Goal: Information Seeking & Learning: Learn about a topic

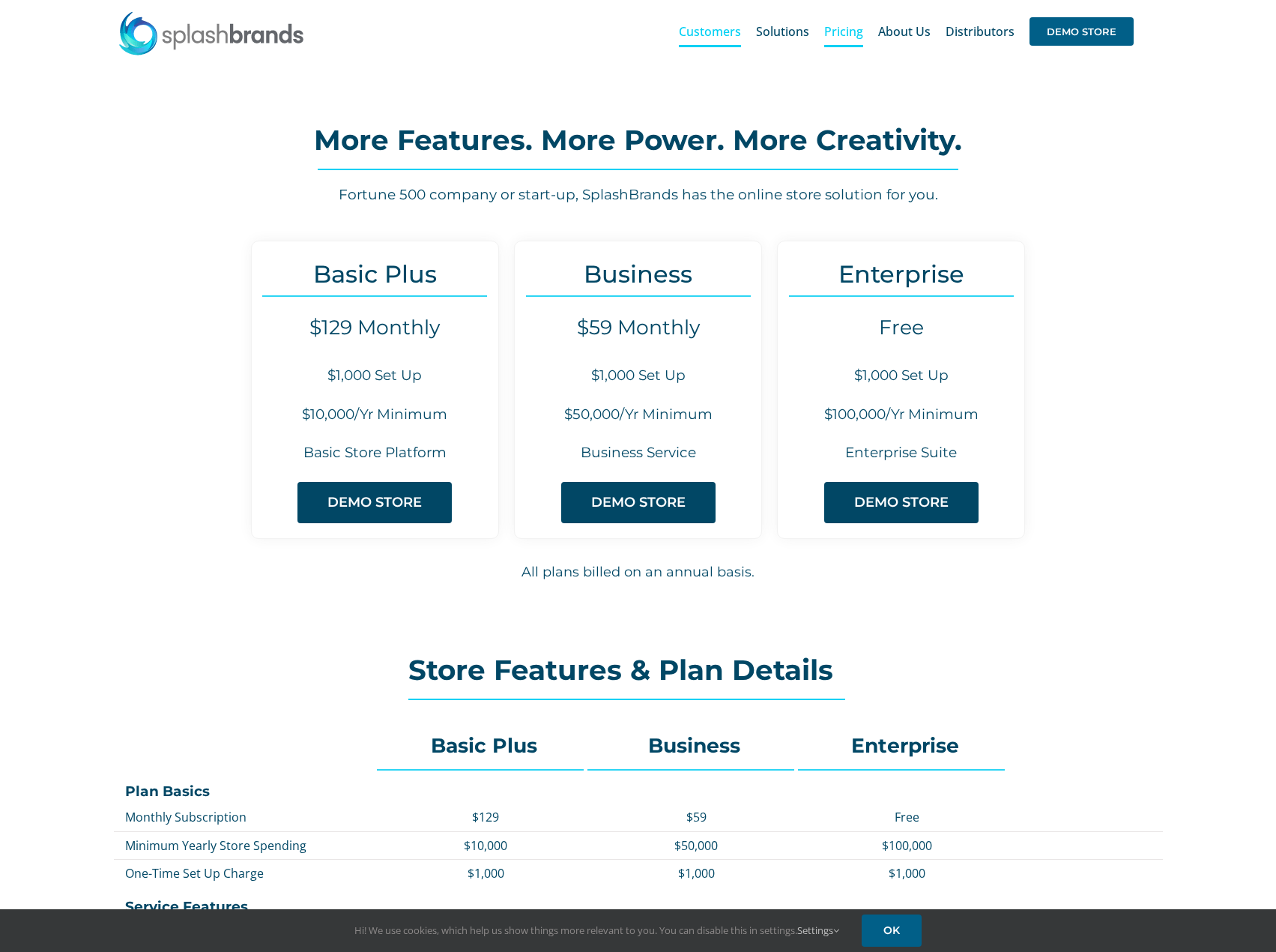
click at [731, 33] on span "Customers" at bounding box center [709, 31] width 62 height 12
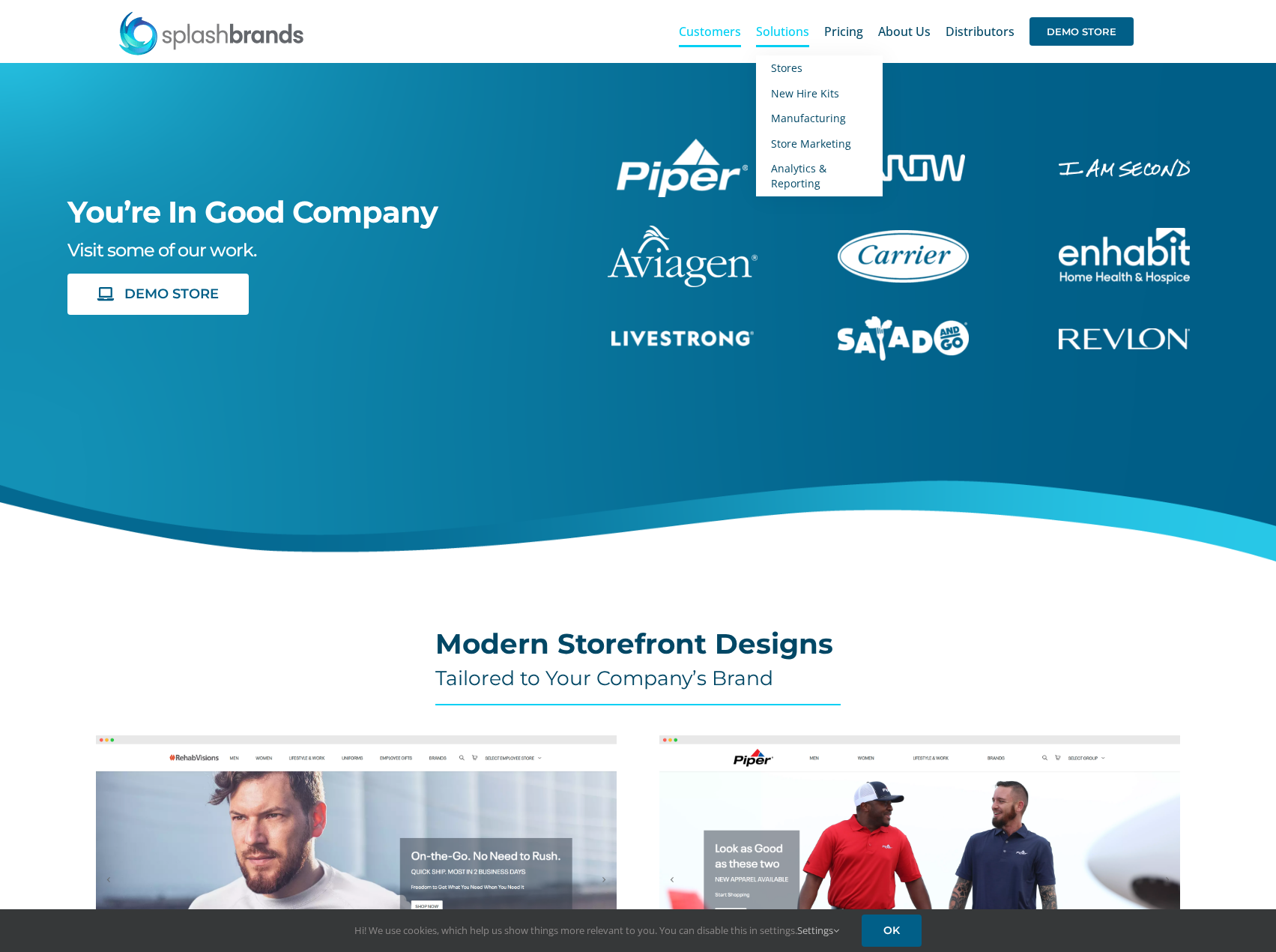
click at [799, 33] on span "Solutions" at bounding box center [783, 31] width 53 height 12
click at [798, 89] on span "New Hire Kits" at bounding box center [806, 93] width 69 height 14
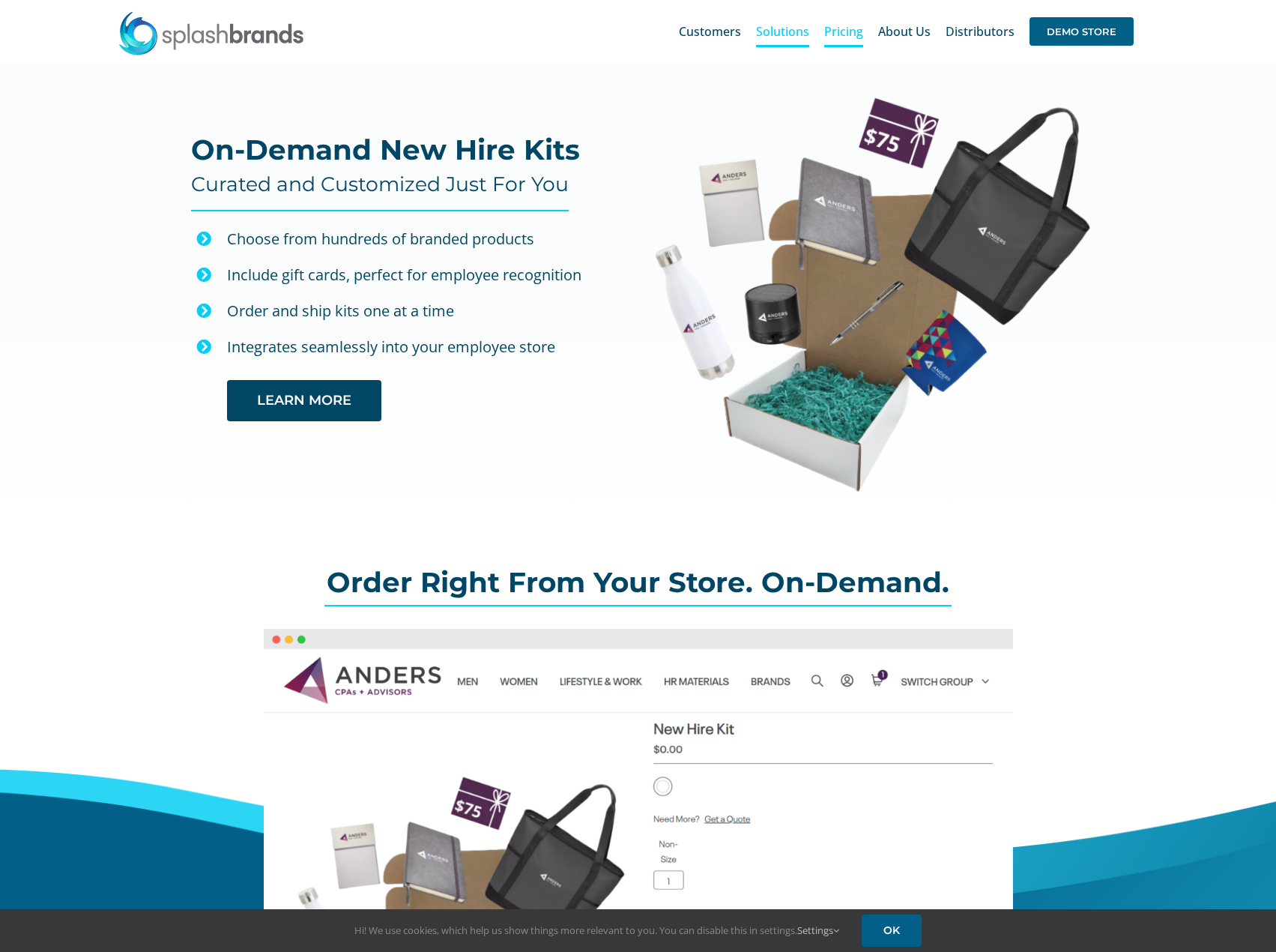
click at [839, 28] on span "Pricing" at bounding box center [844, 31] width 39 height 12
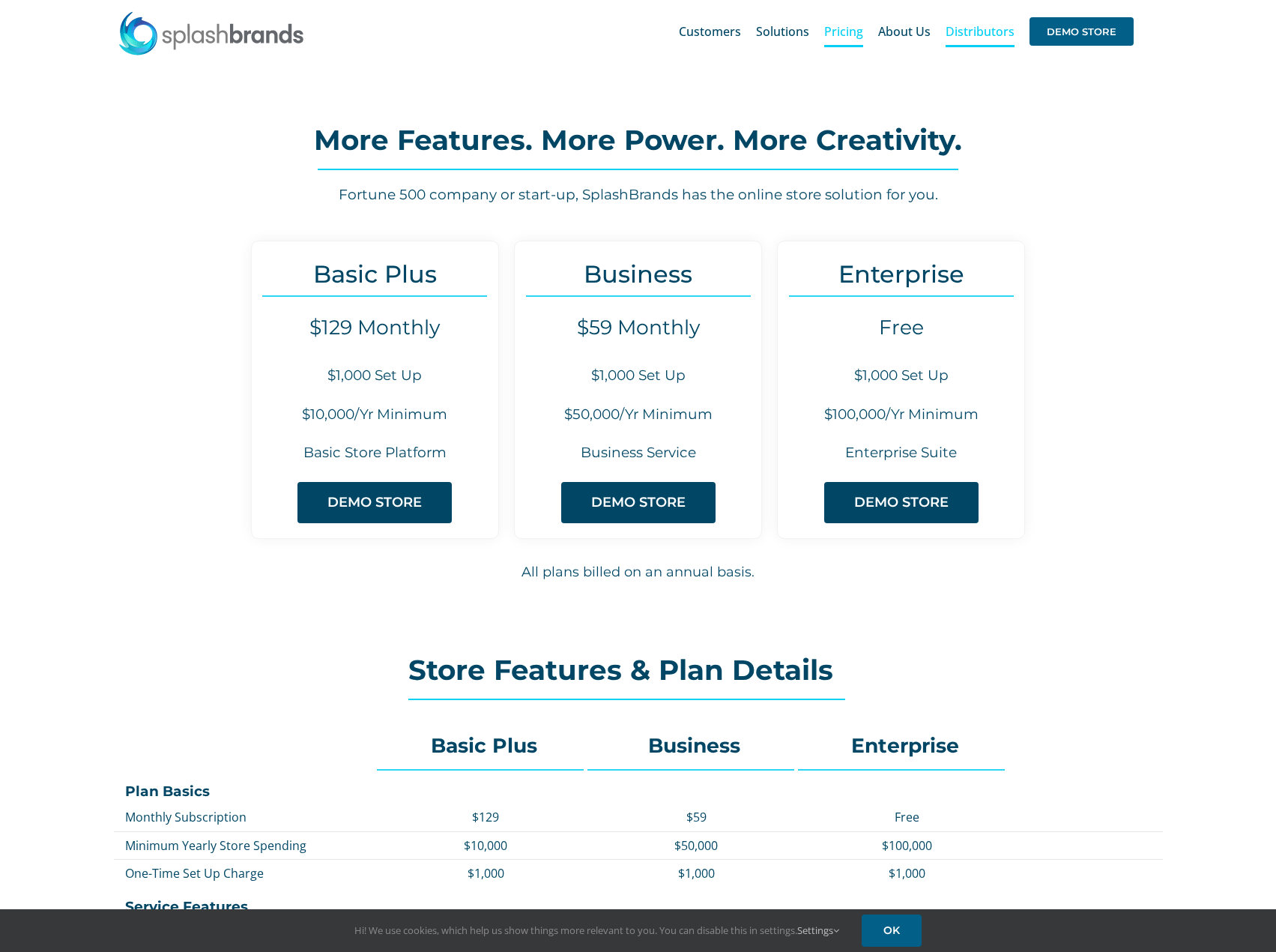
click at [977, 35] on span "Distributors" at bounding box center [980, 31] width 69 height 12
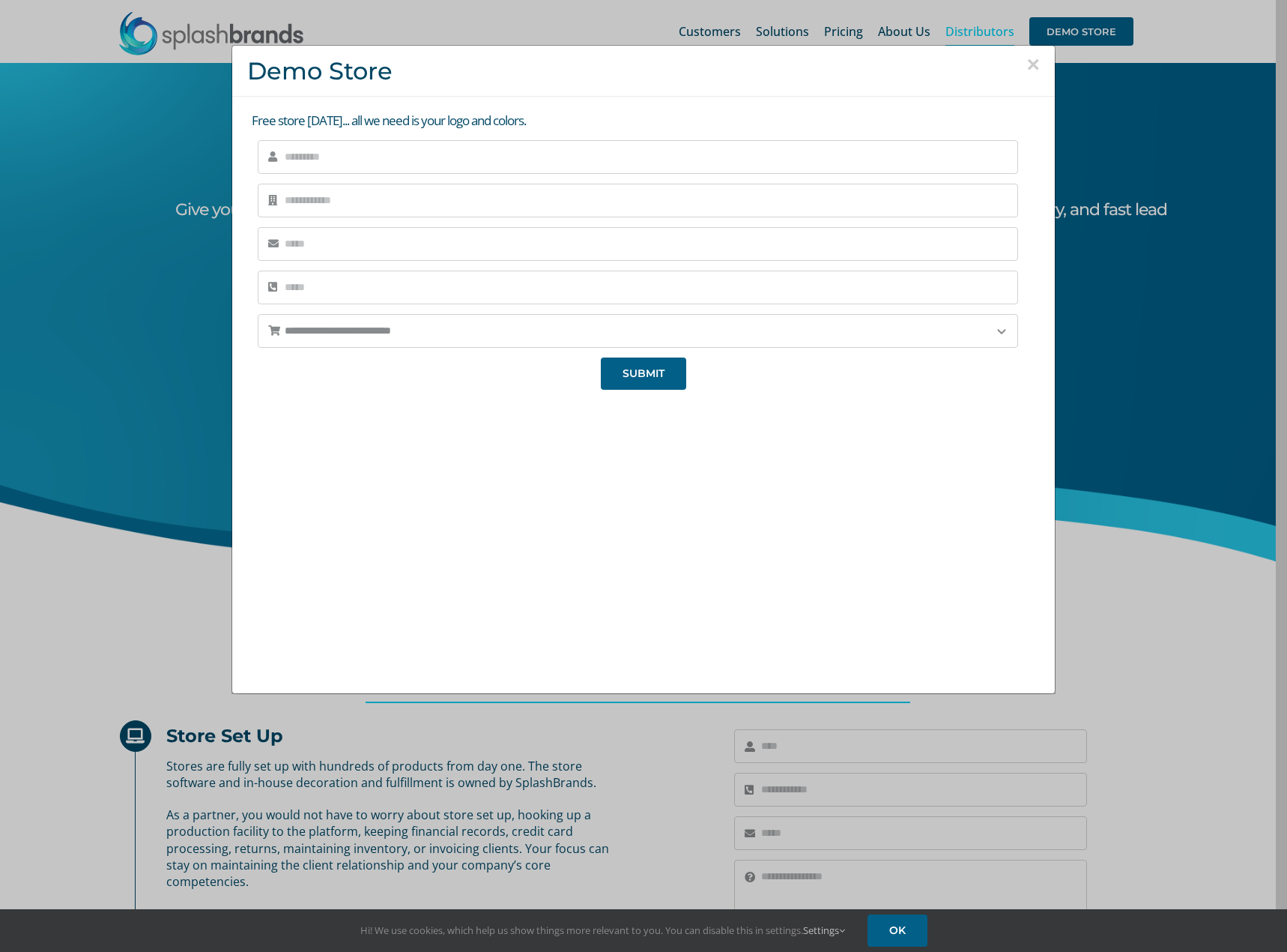
click at [1028, 61] on button "×" at bounding box center [1033, 65] width 13 height 23
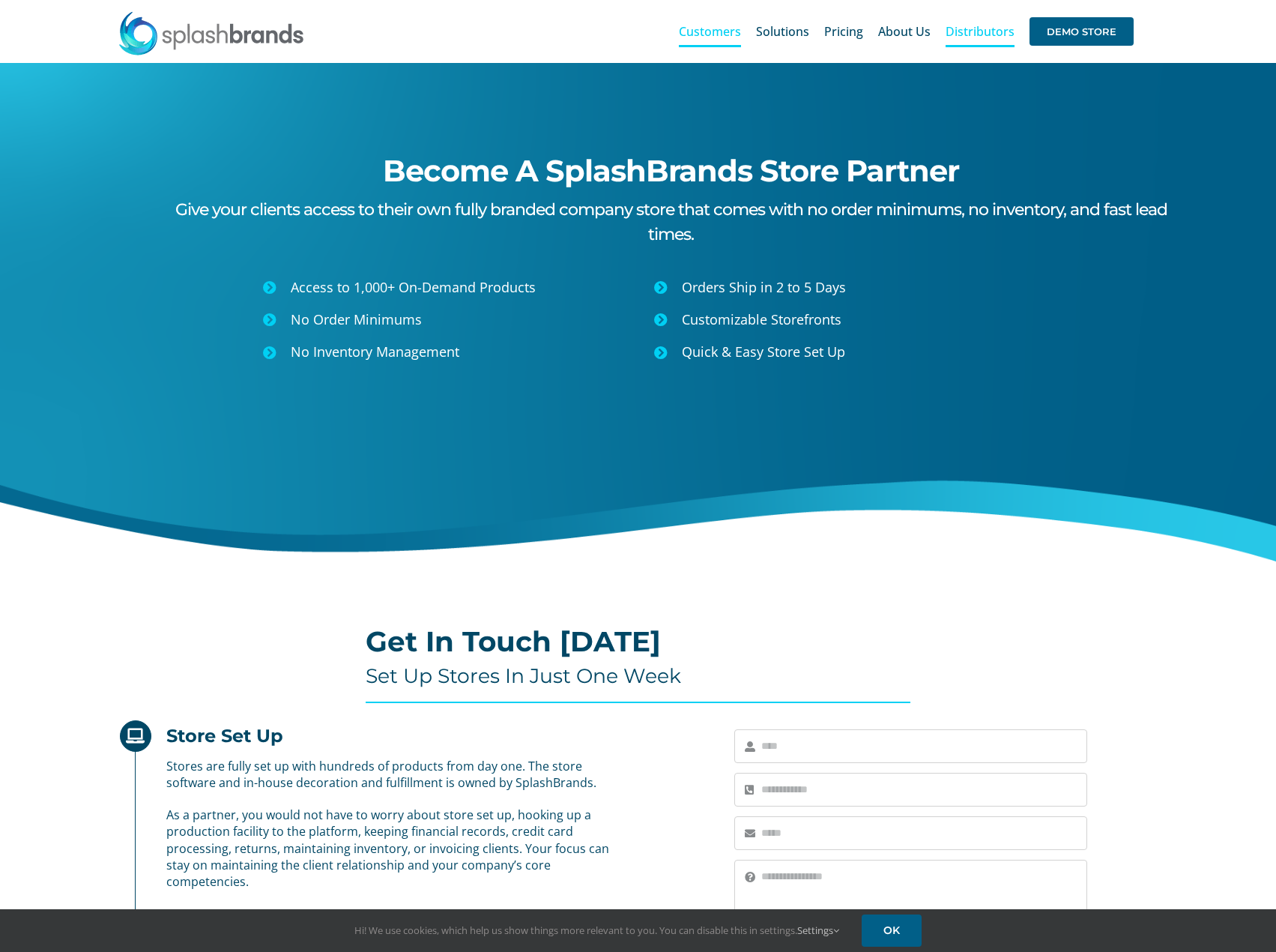
click at [721, 23] on link "Customers" at bounding box center [709, 31] width 62 height 48
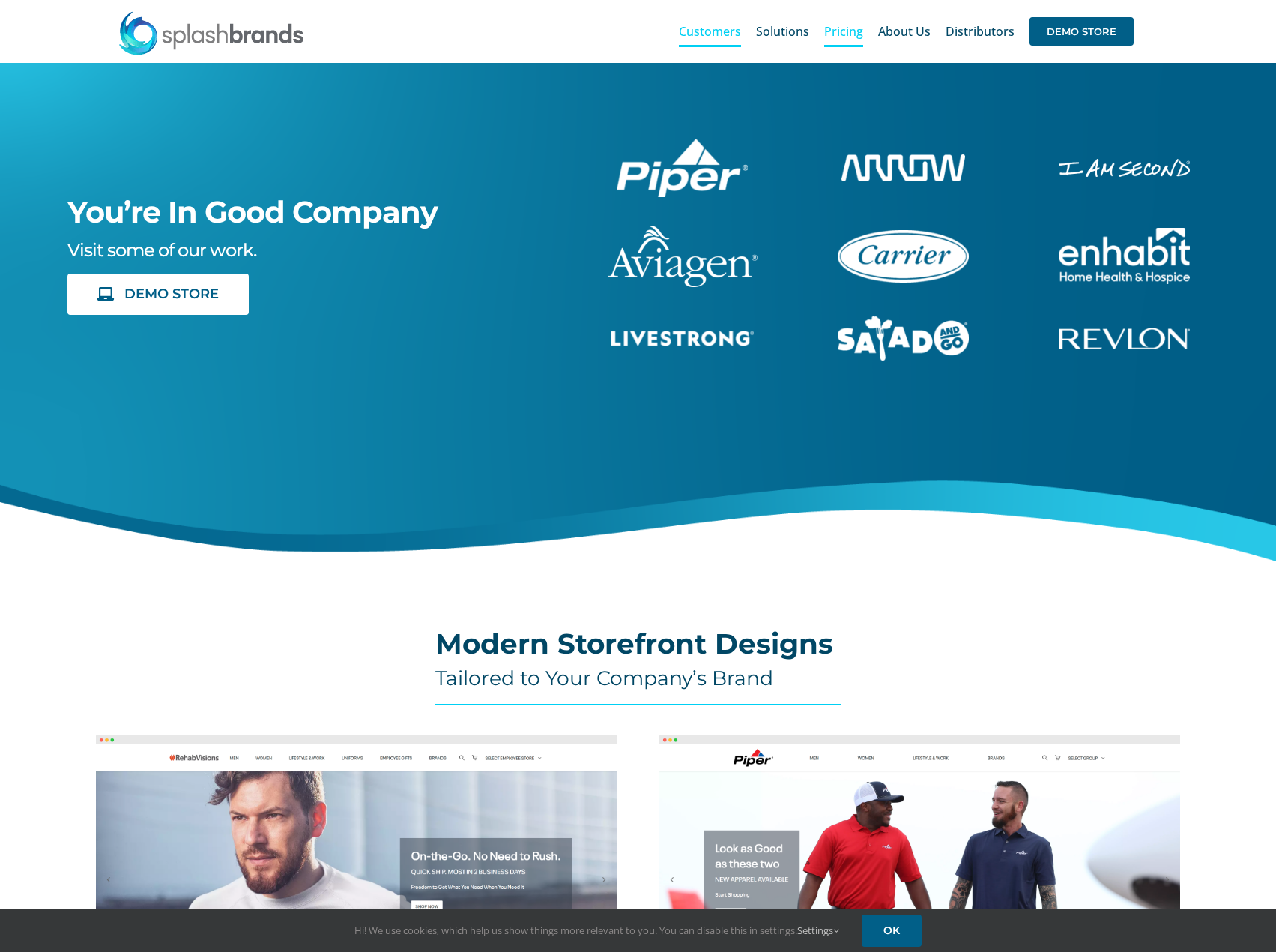
click at [834, 32] on span "Pricing" at bounding box center [844, 31] width 39 height 12
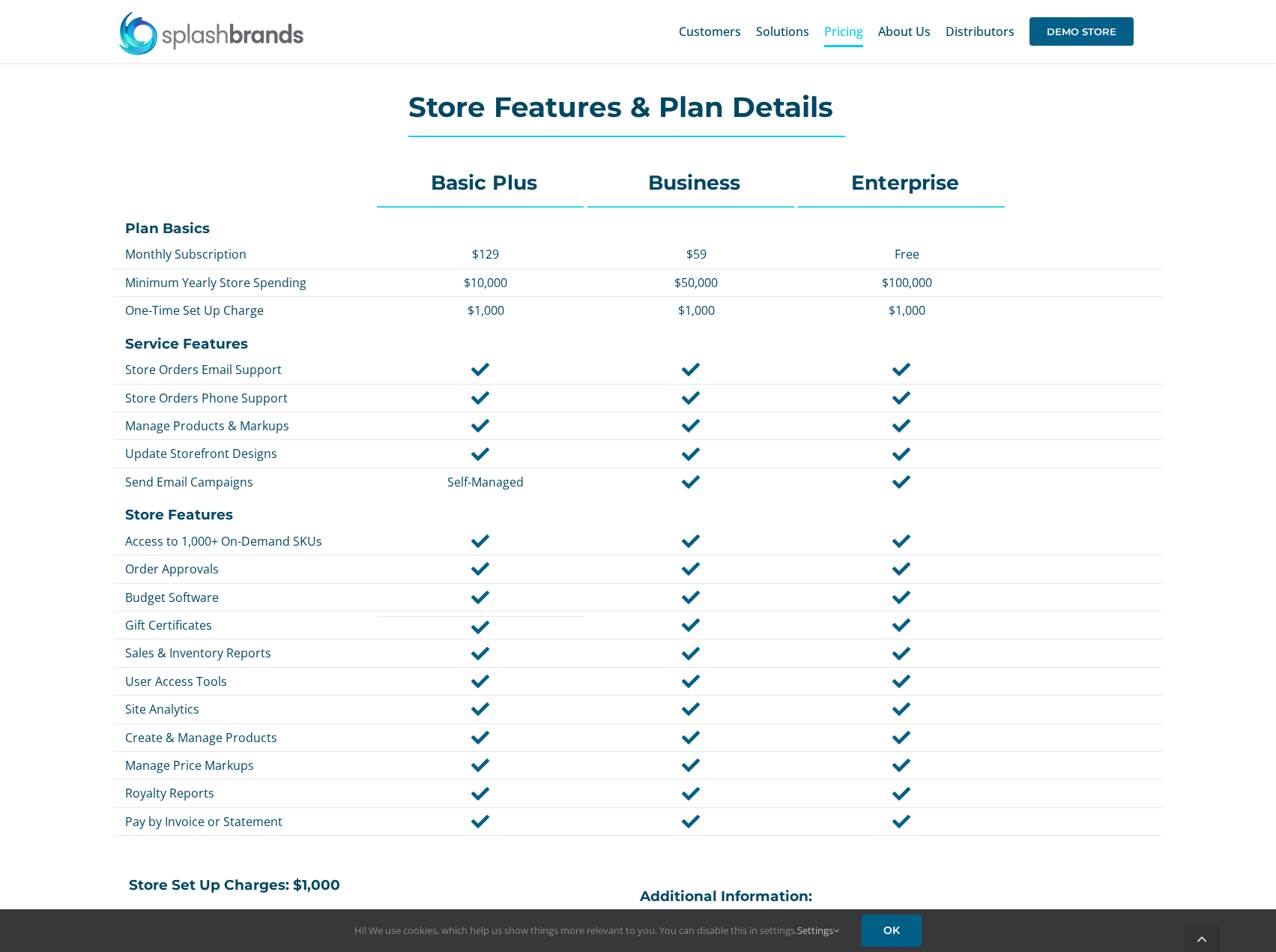
scroll to position [587, 0]
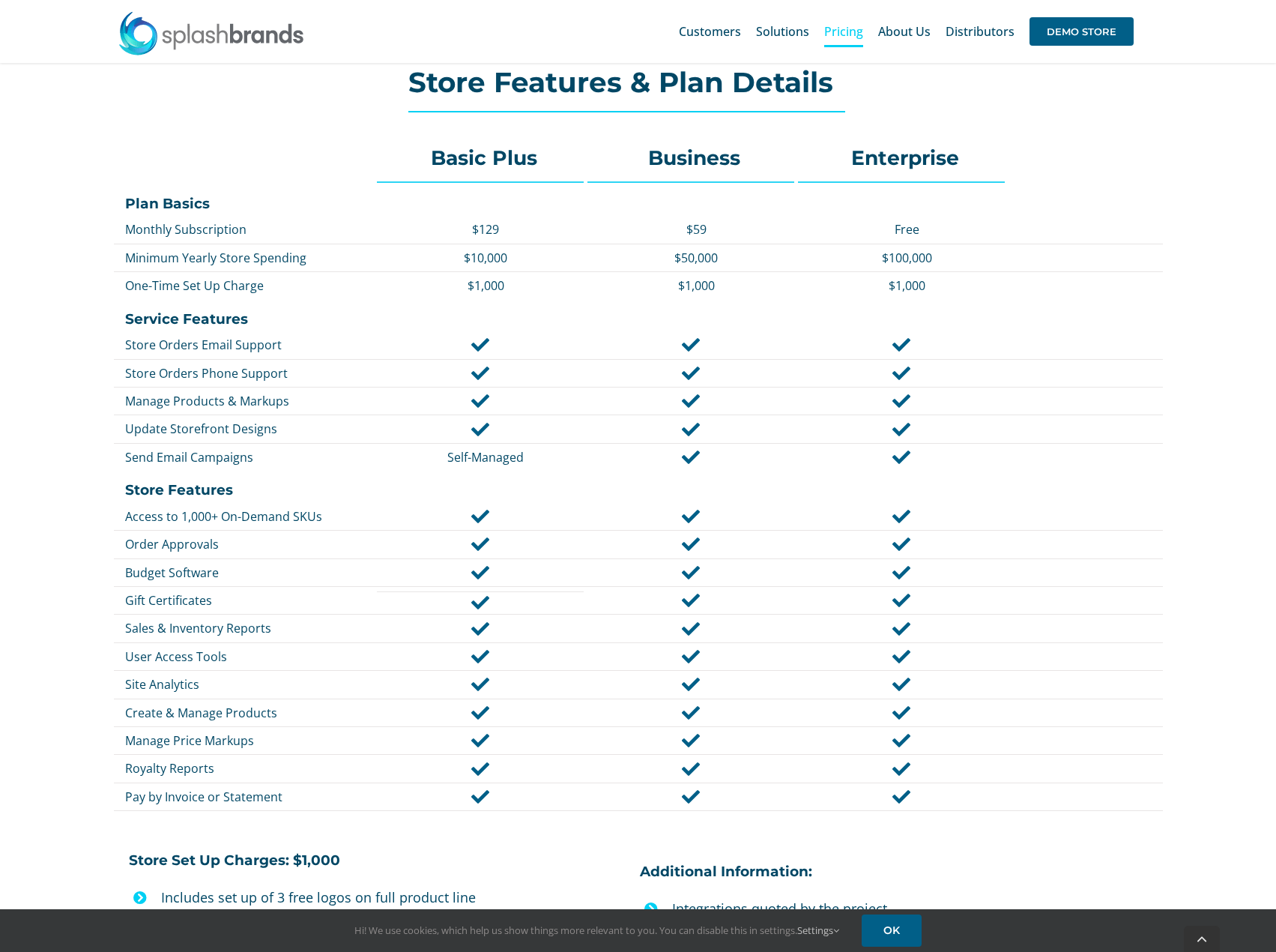
click at [1211, 512] on div "Basic Plus Business Enterprise Plan Basics Monthly Subscription $129 $59 Free M…" at bounding box center [638, 618] width 1276 height 982
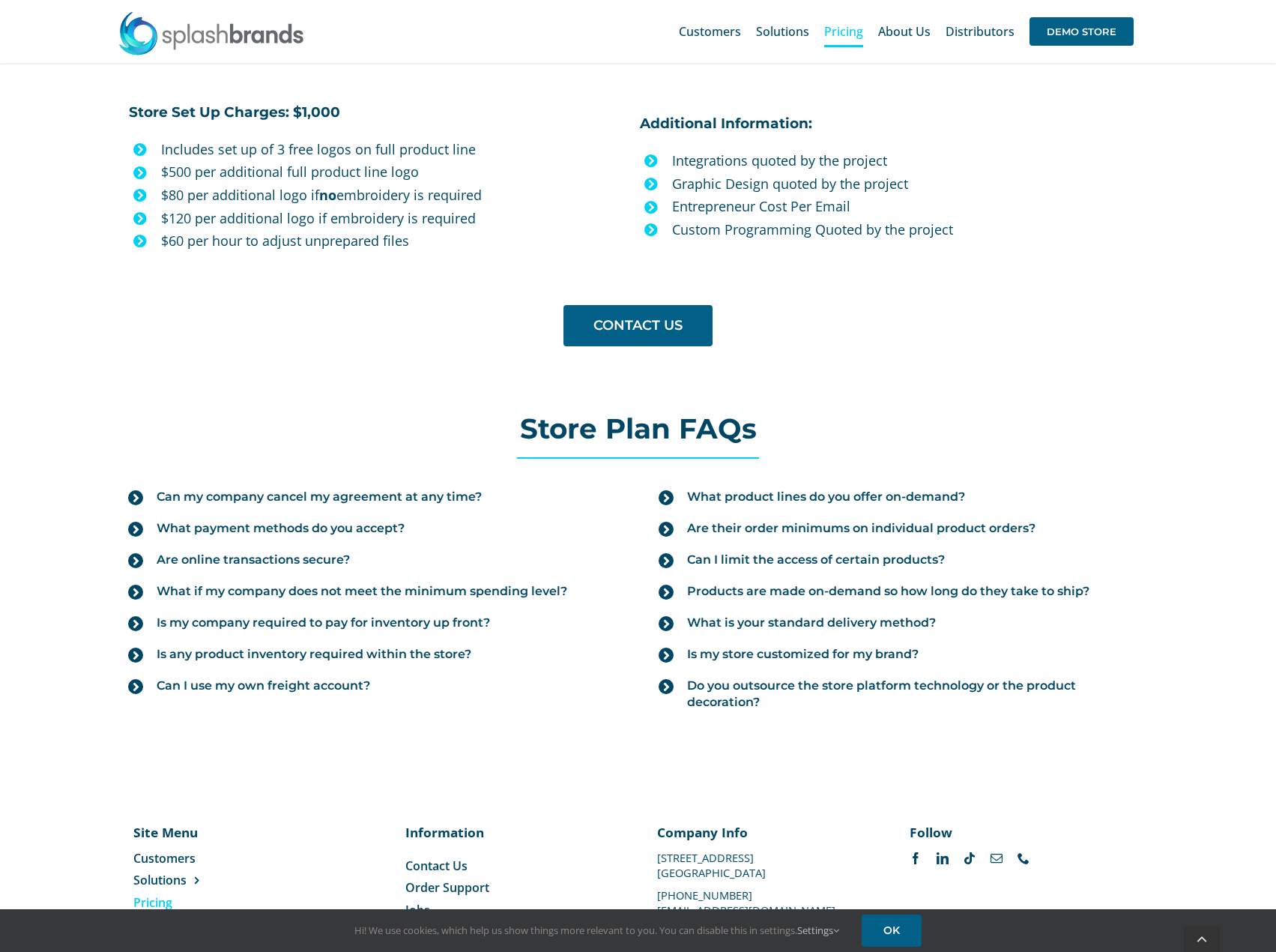
scroll to position [1337, 0]
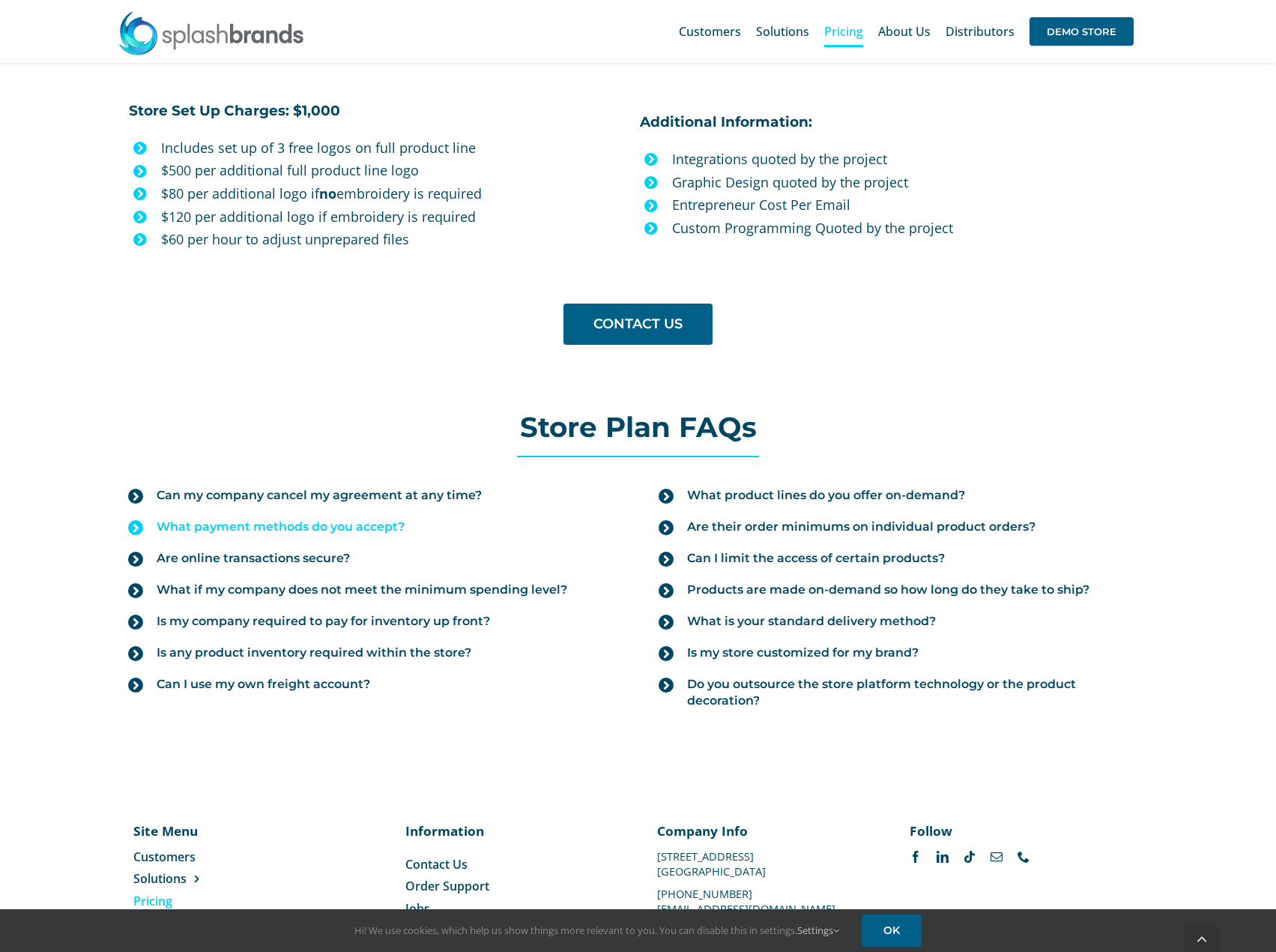
click at [358, 526] on span "What payment methods do you accept?" at bounding box center [280, 526] width 249 height 16
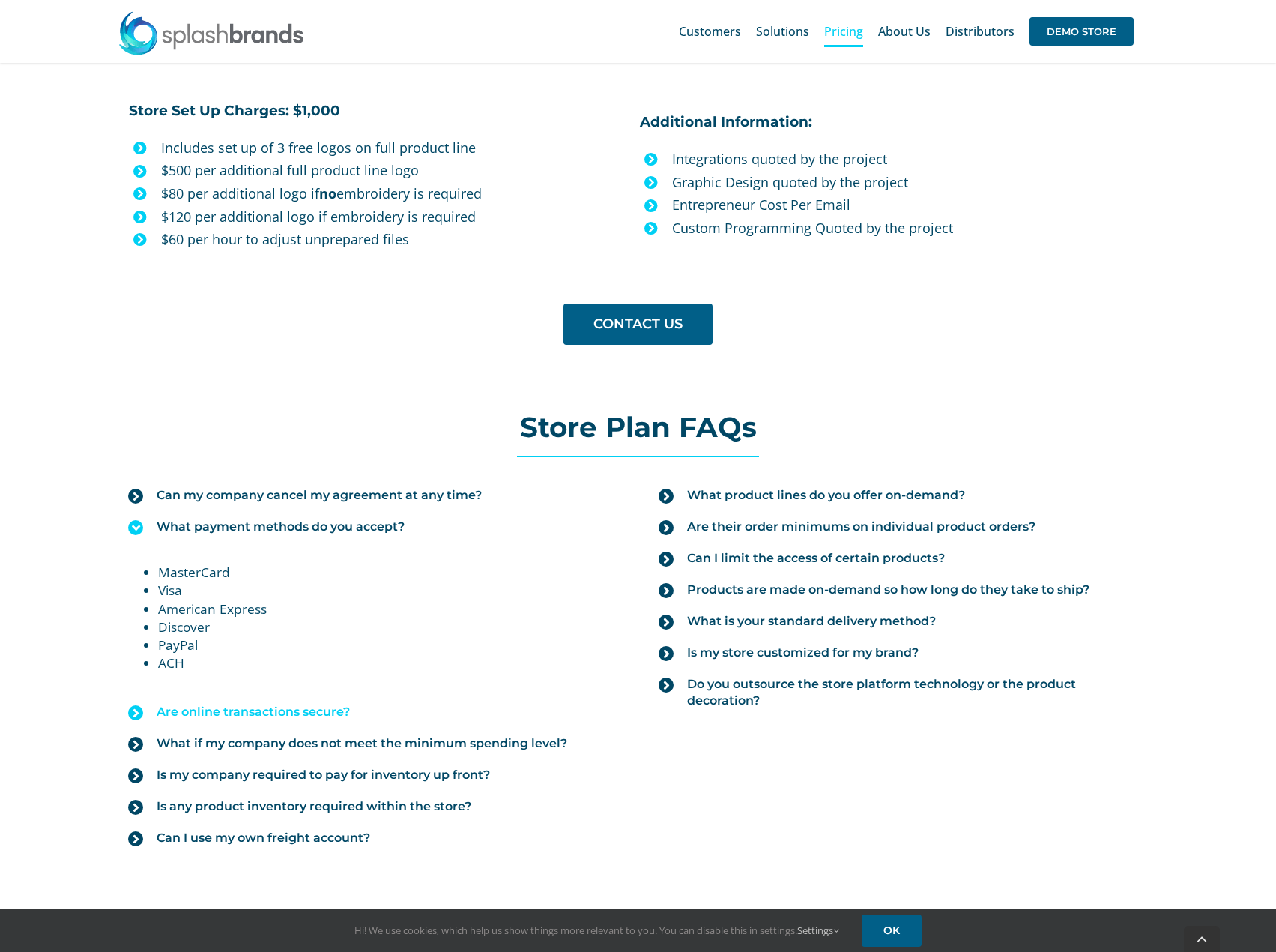
click at [329, 709] on span "Are online transactions secure?" at bounding box center [252, 711] width 193 height 16
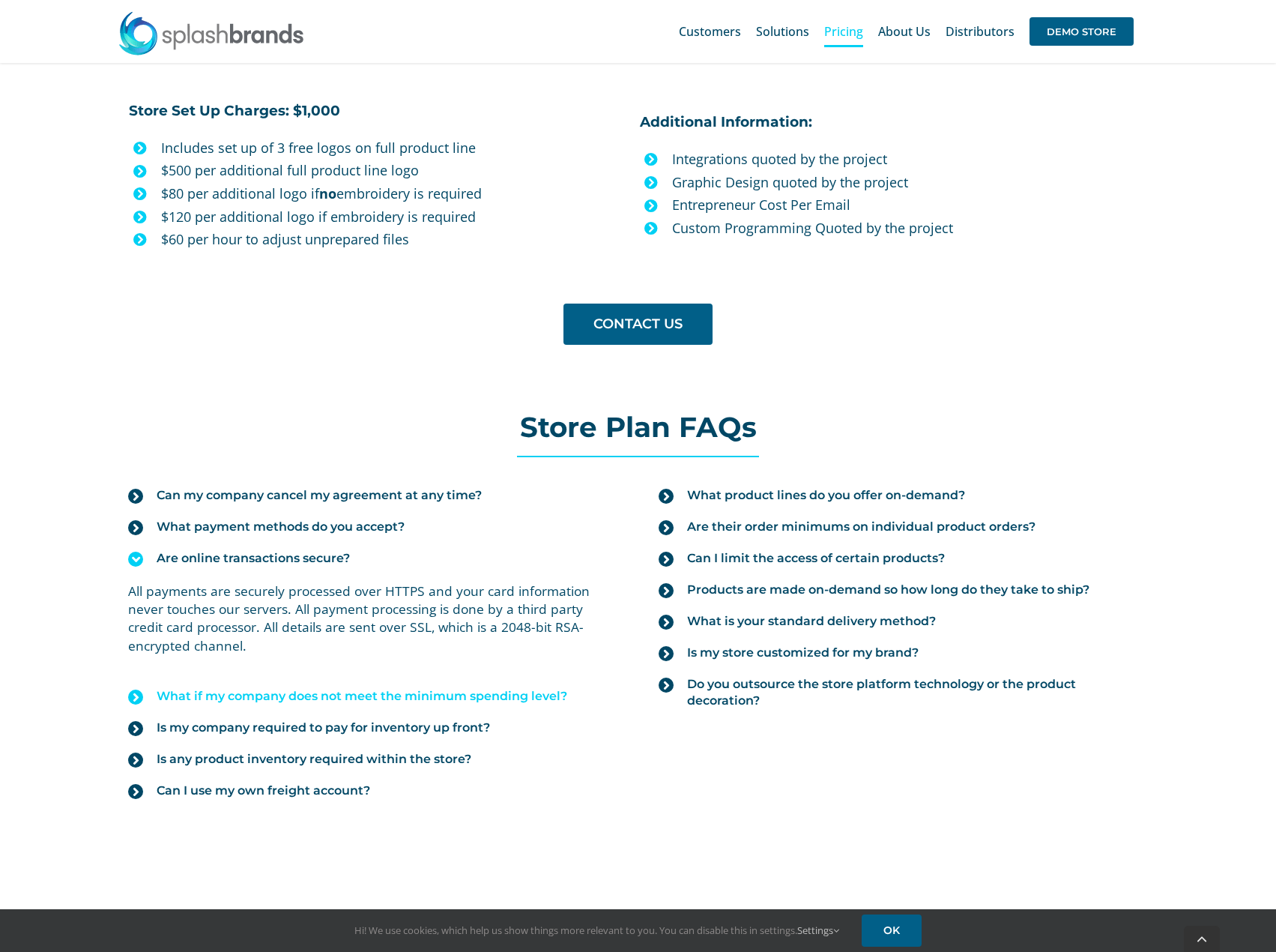
click at [320, 699] on span "What if my company does not meet the minimum spending level?" at bounding box center [361, 696] width 410 height 16
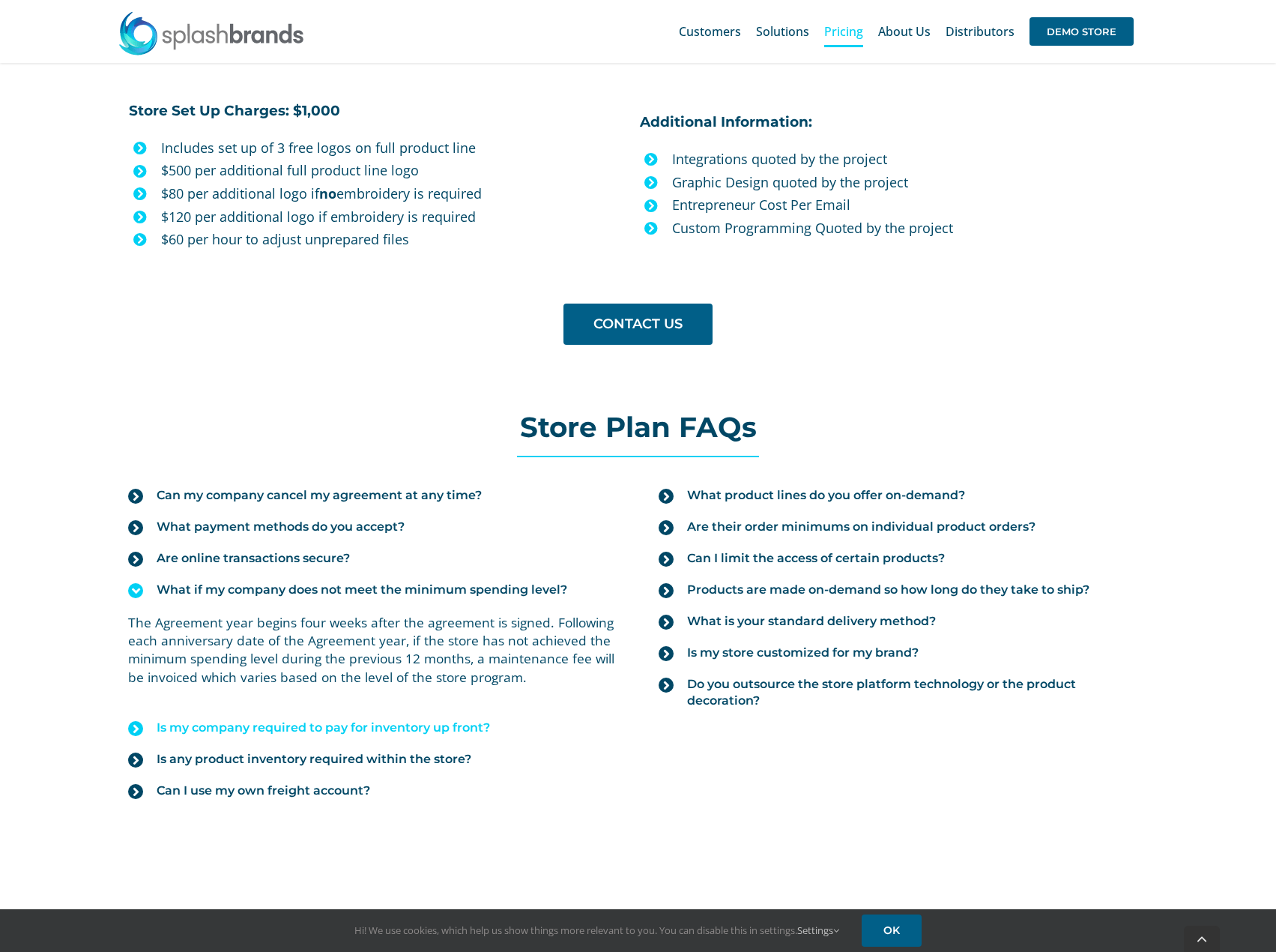
click at [300, 730] on span "Is my company required to pay for inventory up front?" at bounding box center [323, 727] width 333 height 16
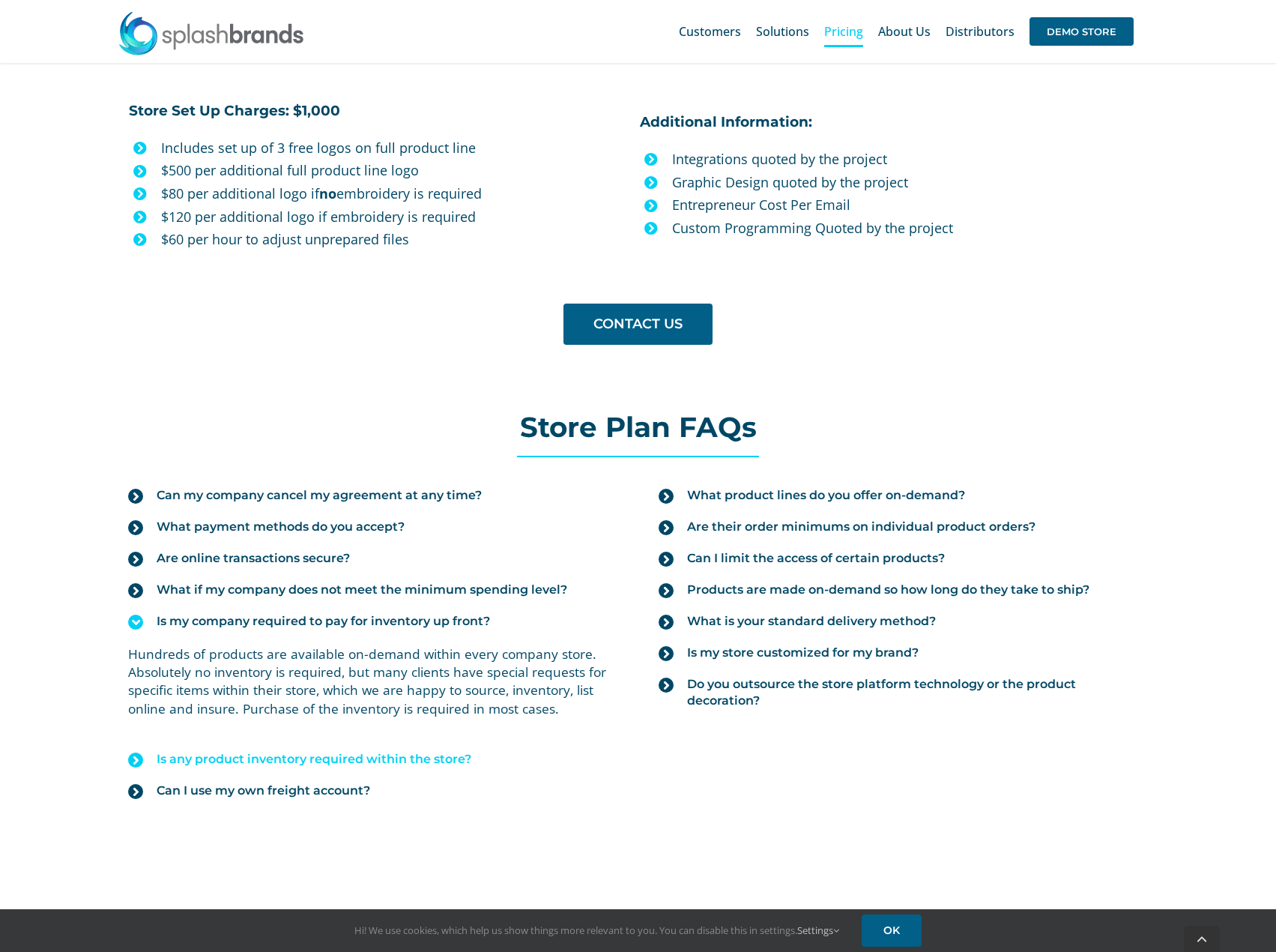
click at [396, 762] on span "Is any product inventory required within the store?" at bounding box center [313, 759] width 315 height 16
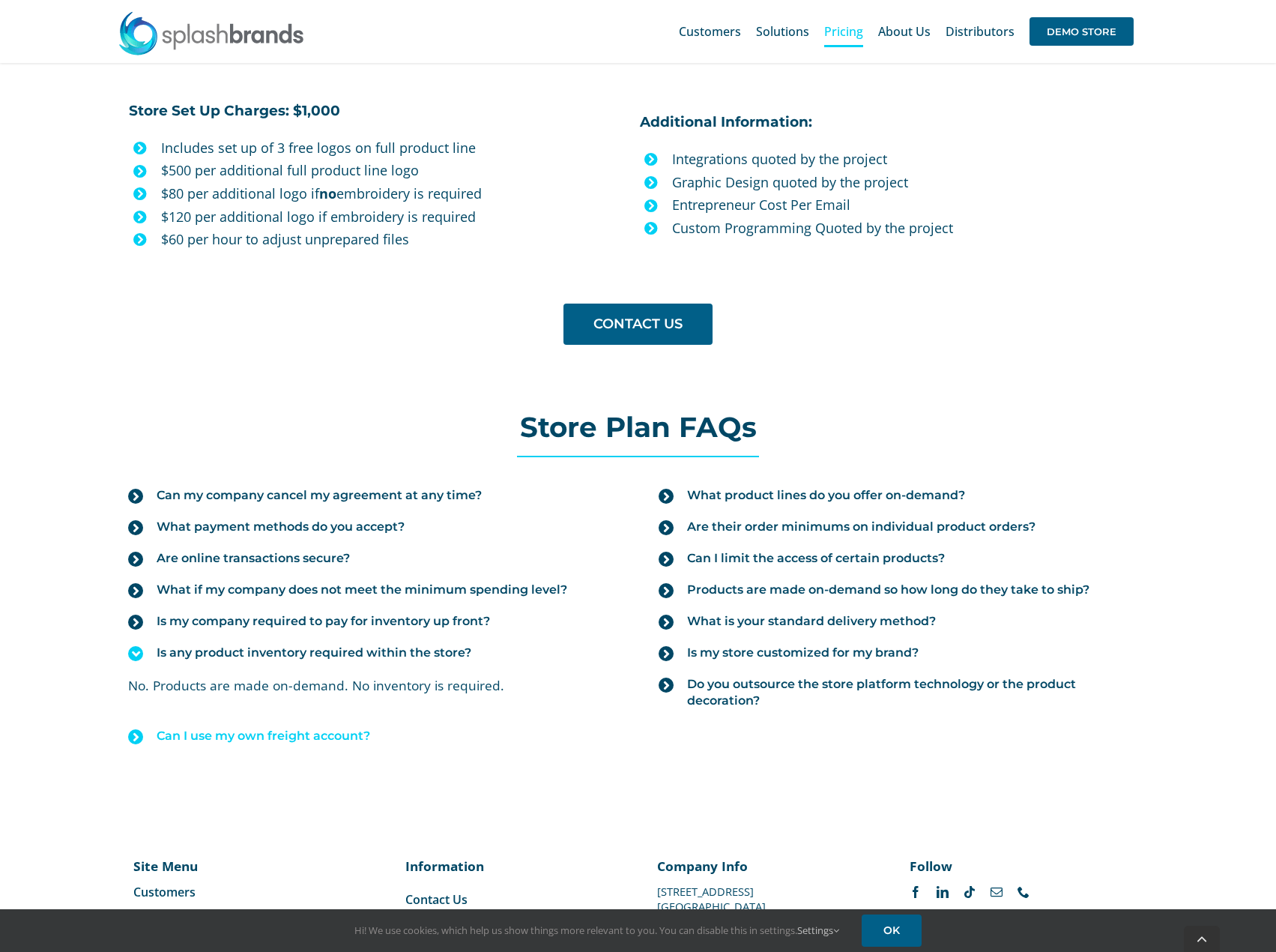
click at [342, 735] on span "Can I use my own freight account?" at bounding box center [263, 735] width 213 height 16
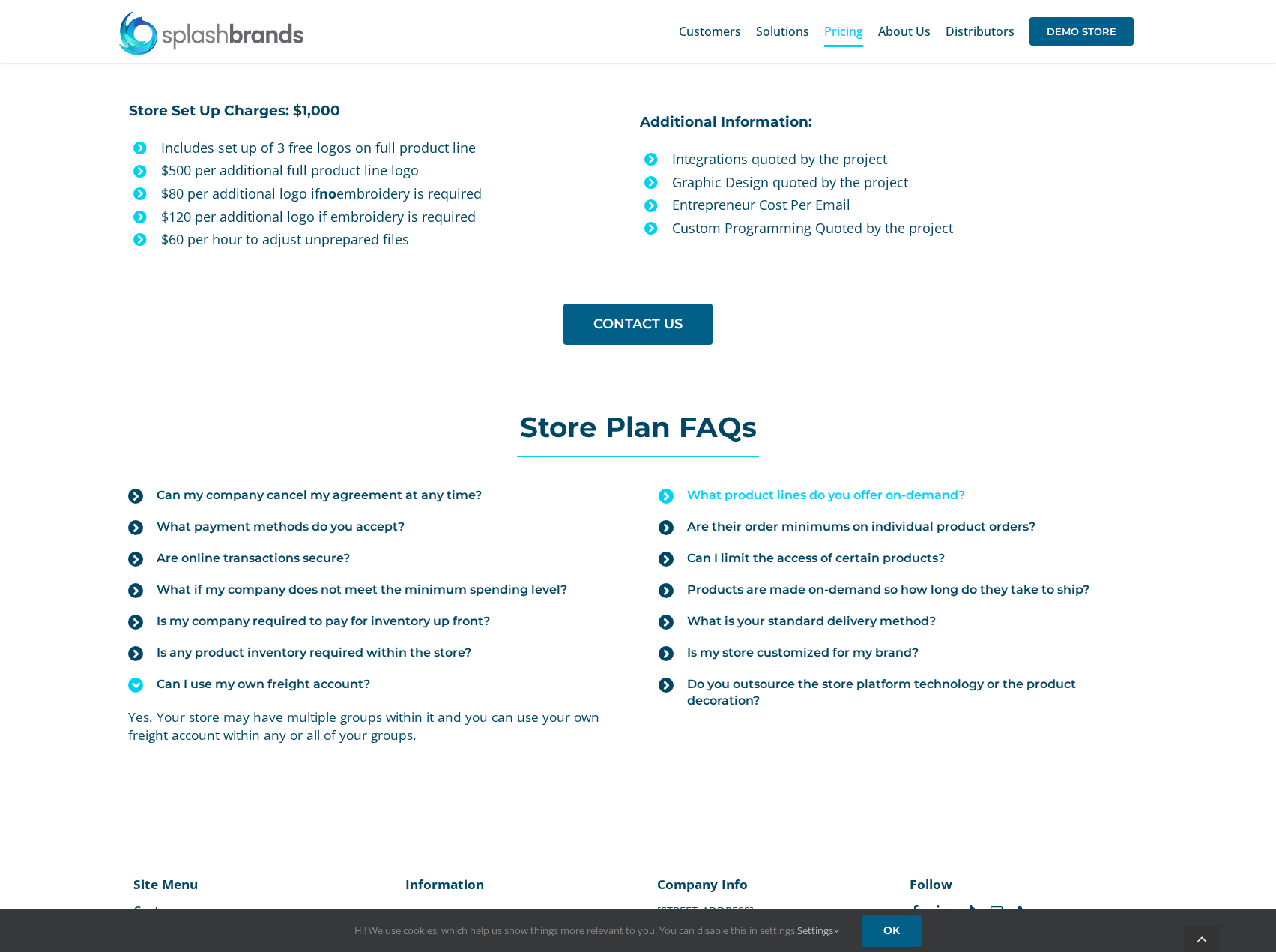
click at [805, 487] on span "What product lines do you offer on-demand?" at bounding box center [827, 495] width 278 height 16
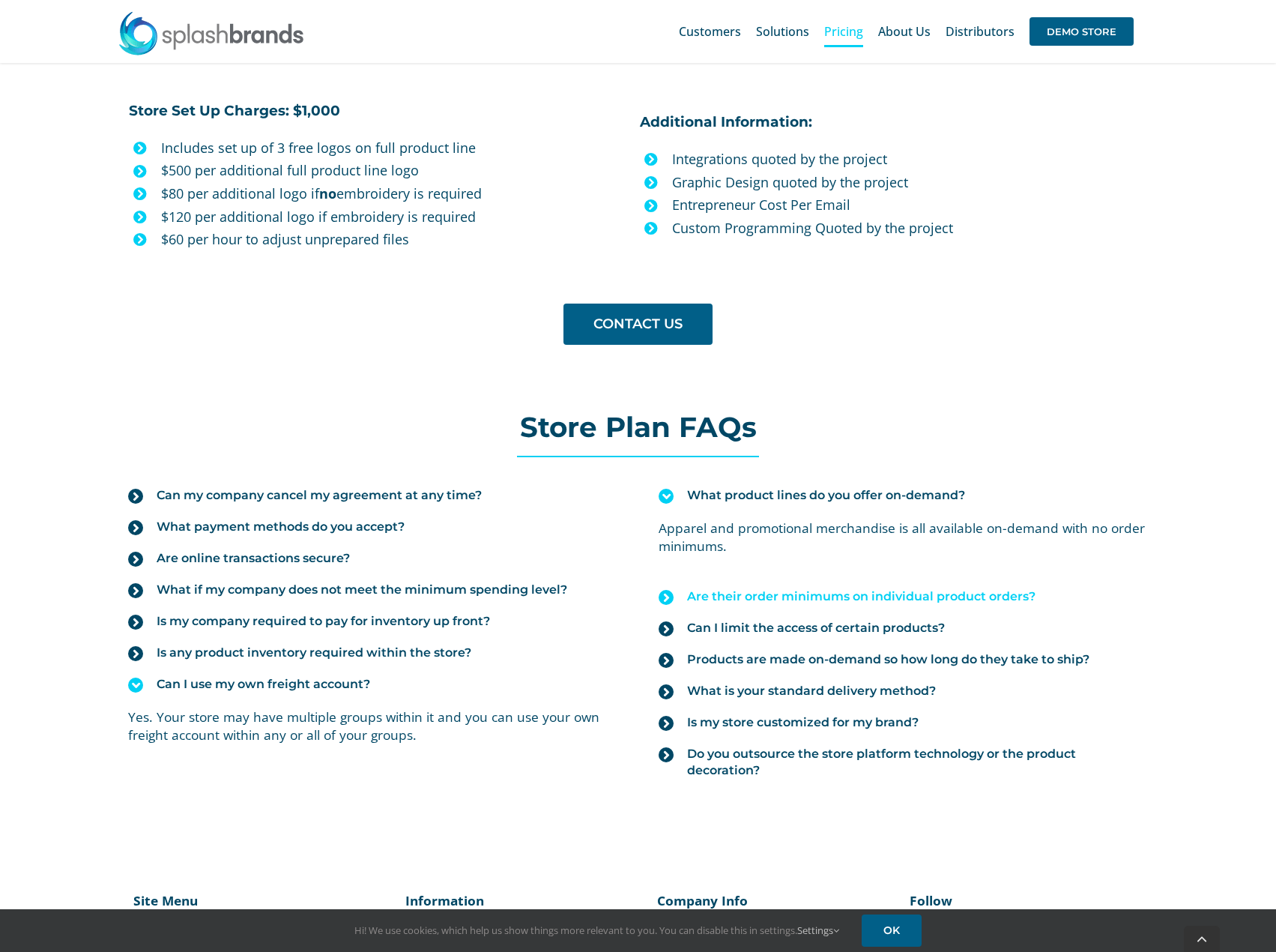
click at [864, 593] on span "Are their order minimums on individual product orders?" at bounding box center [862, 596] width 349 height 16
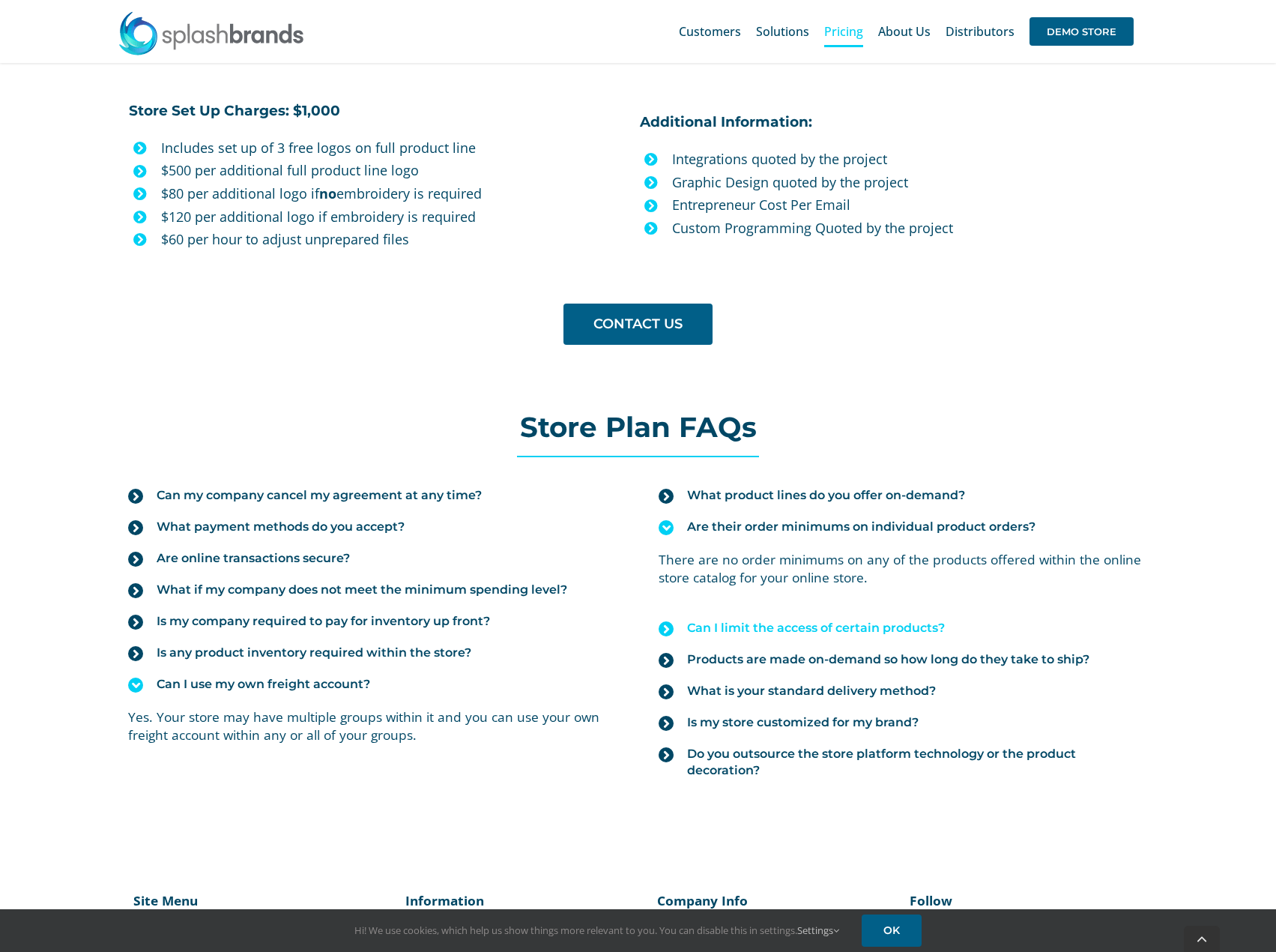
click at [862, 638] on link "Can I limit the access of certain products?" at bounding box center [903, 627] width 488 height 31
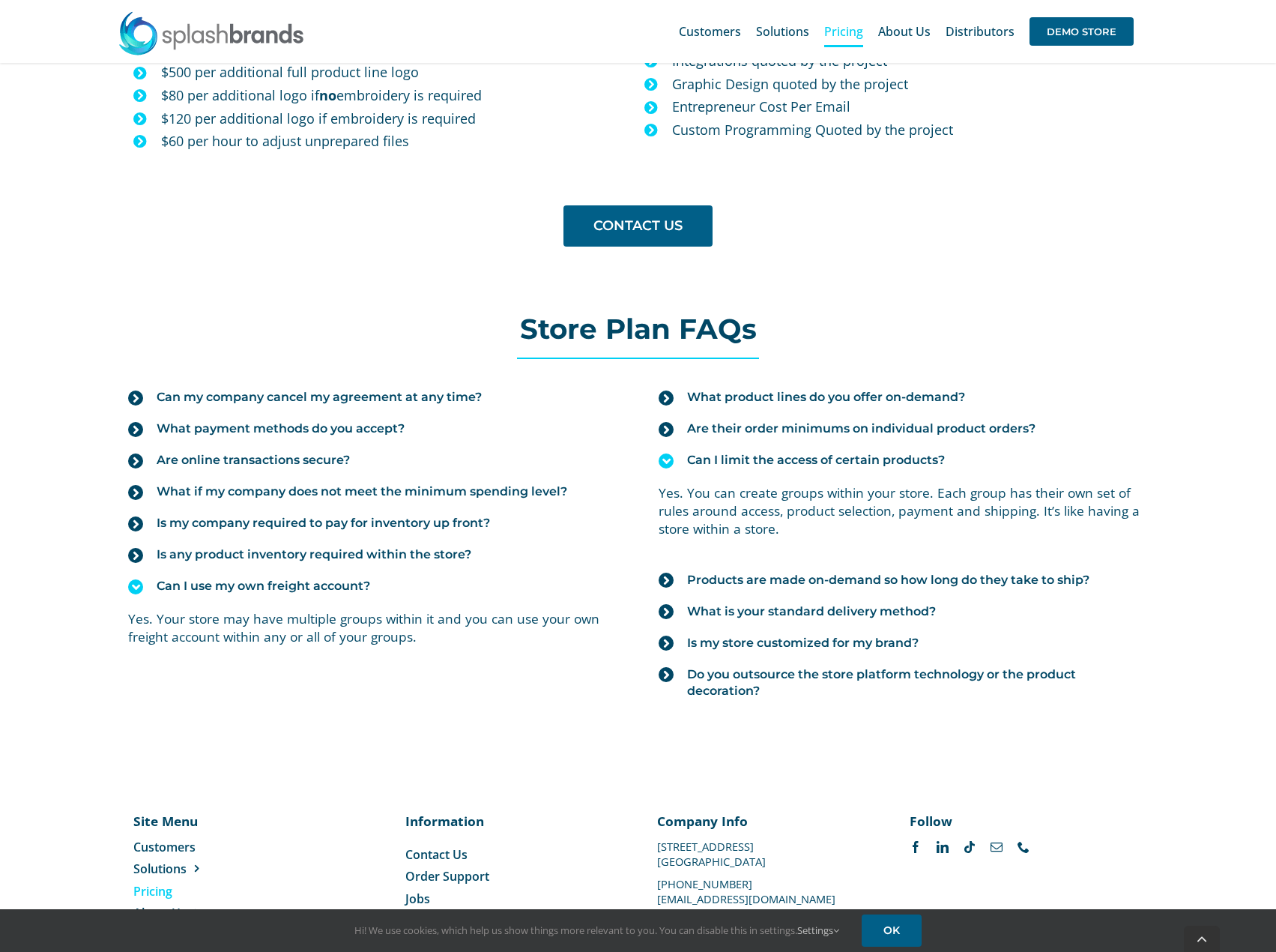
scroll to position [1508, 0]
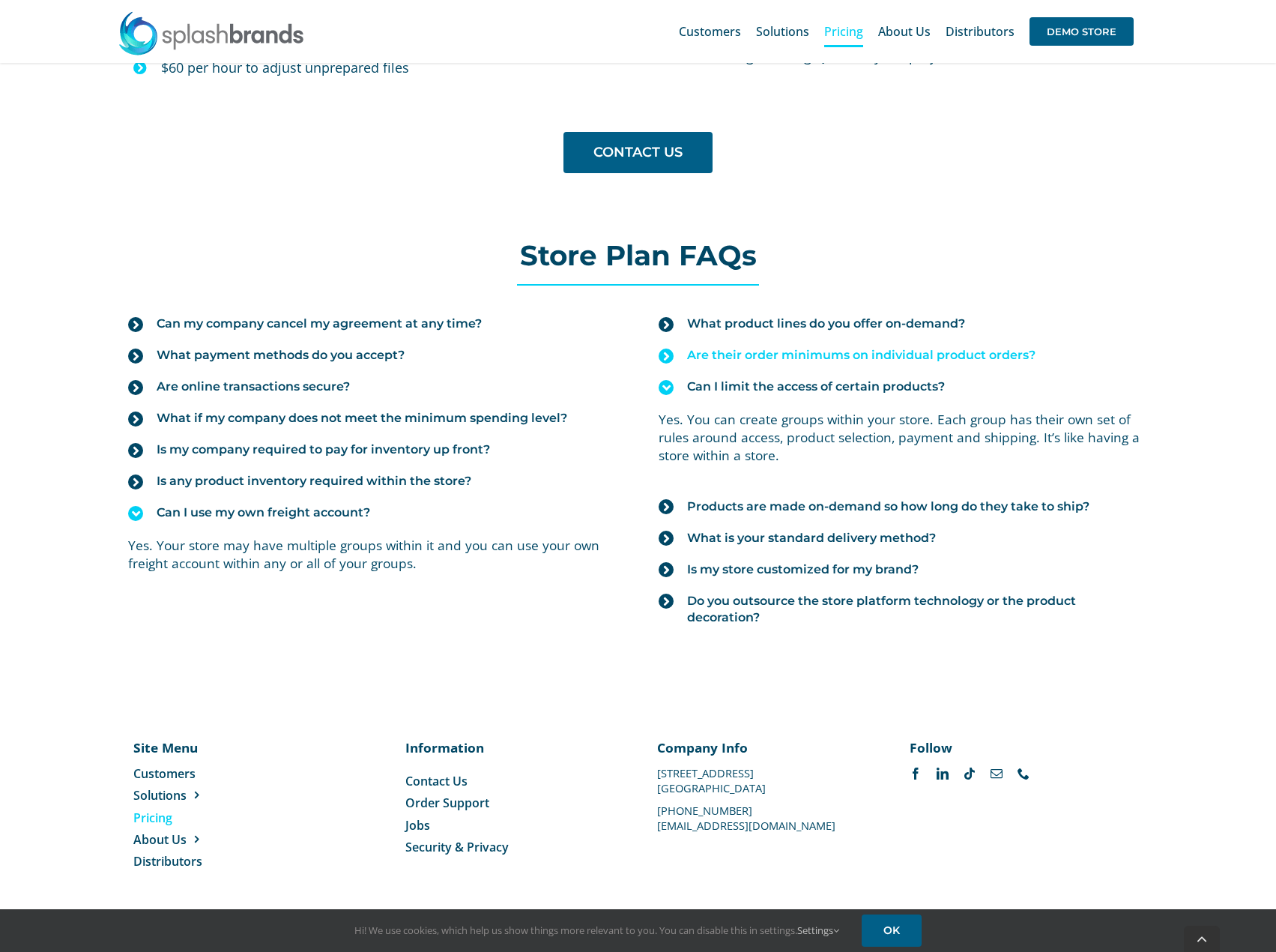
click at [759, 353] on span "Are their order minimums on individual product orders?" at bounding box center [862, 354] width 349 height 16
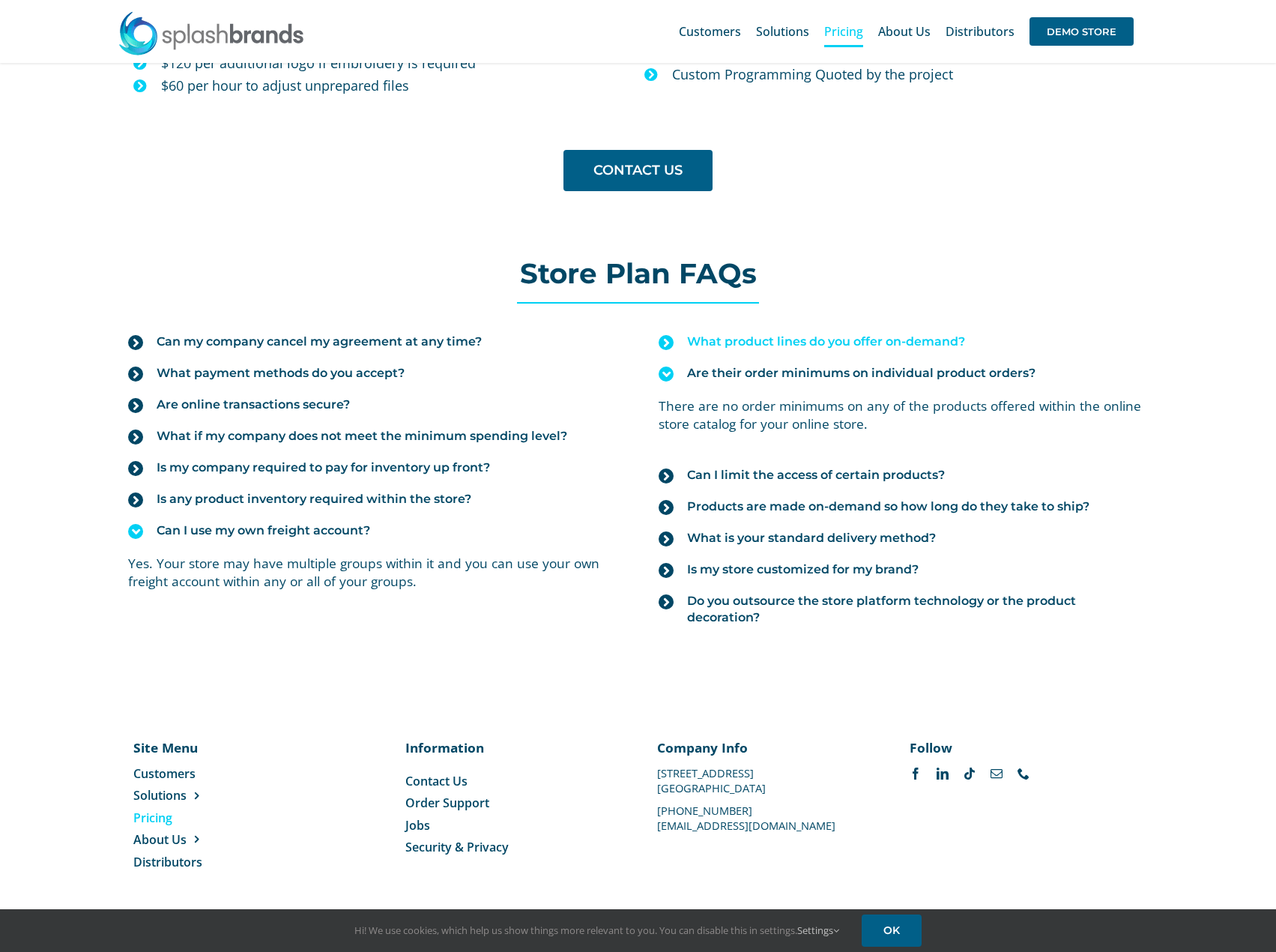
scroll to position [1490, 0]
click at [246, 460] on span "Is my company required to pay for inventory up front?" at bounding box center [323, 466] width 333 height 16
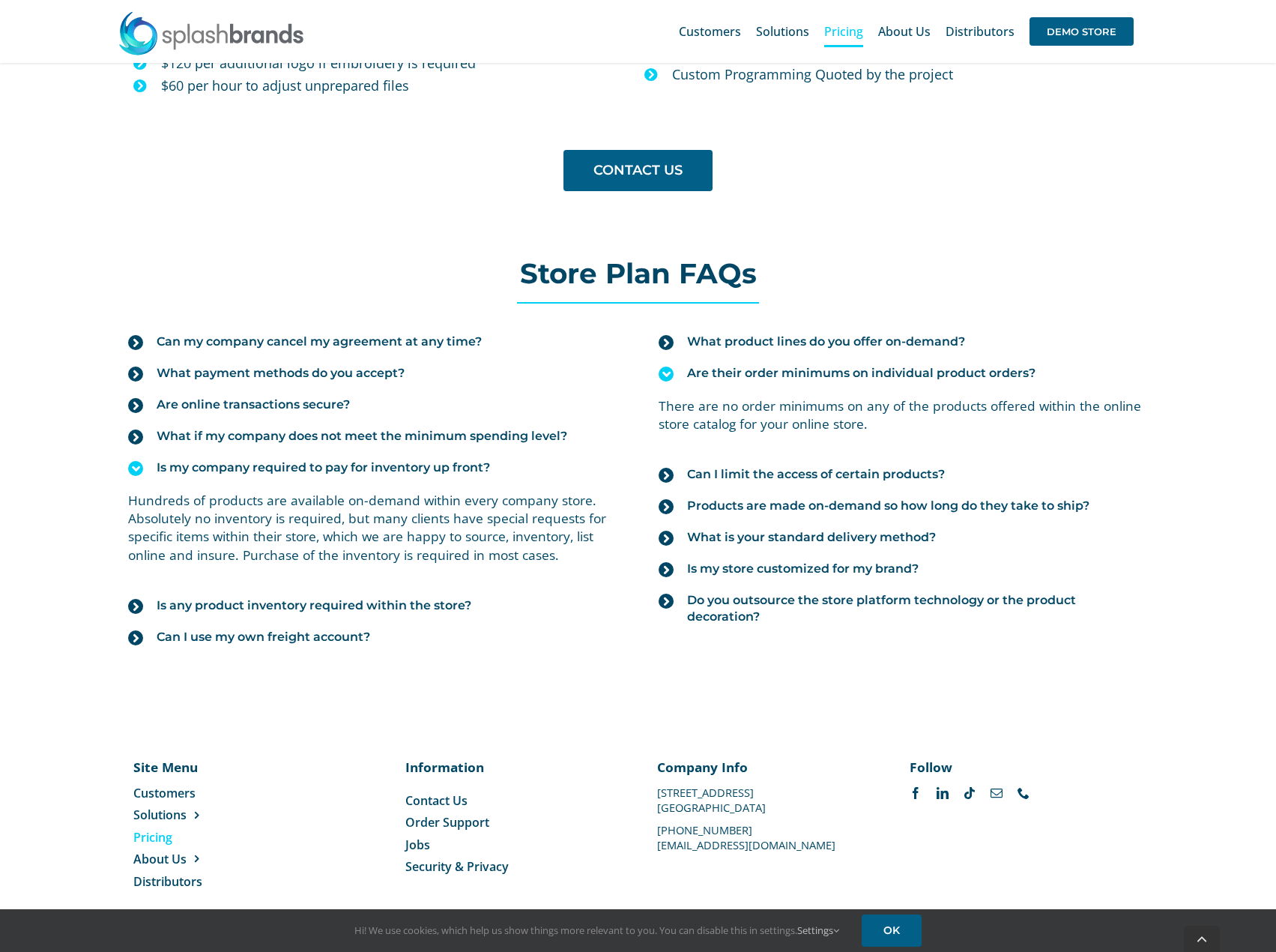
scroll to position [1510, 0]
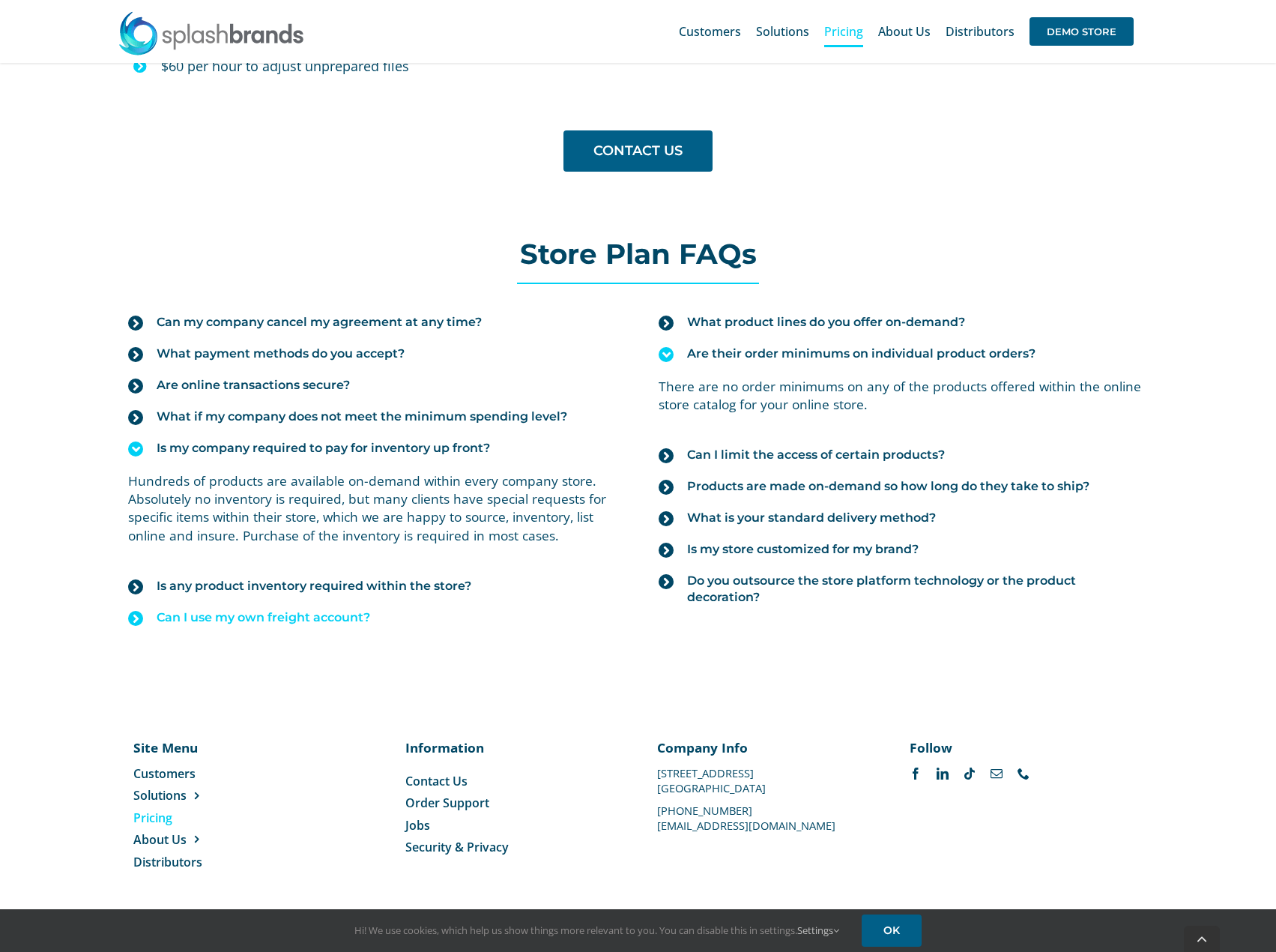
click at [336, 621] on span "Can I use my own freight account?" at bounding box center [263, 617] width 213 height 16
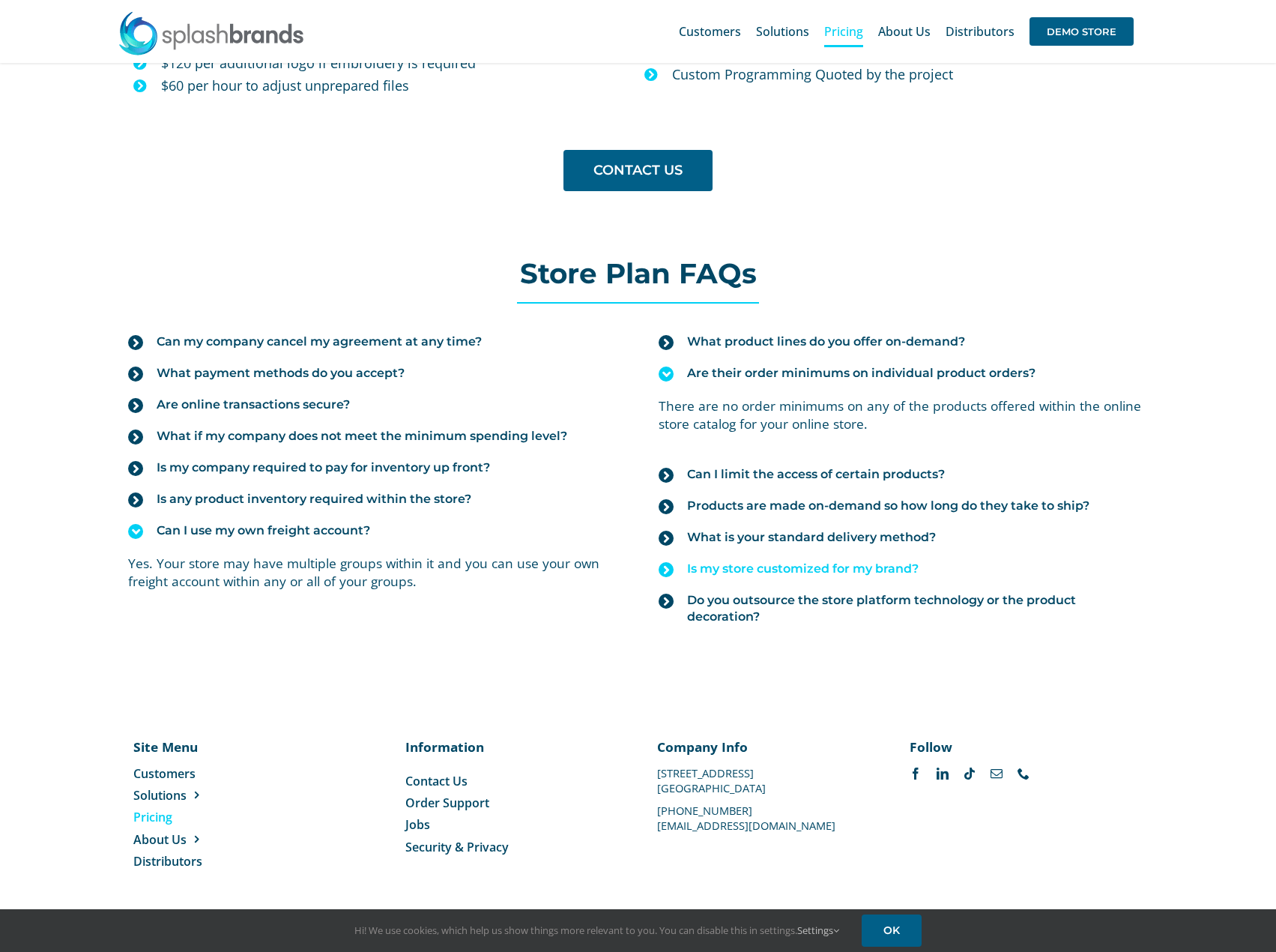
click at [855, 579] on link "Is my store customized for my brand?" at bounding box center [903, 568] width 488 height 31
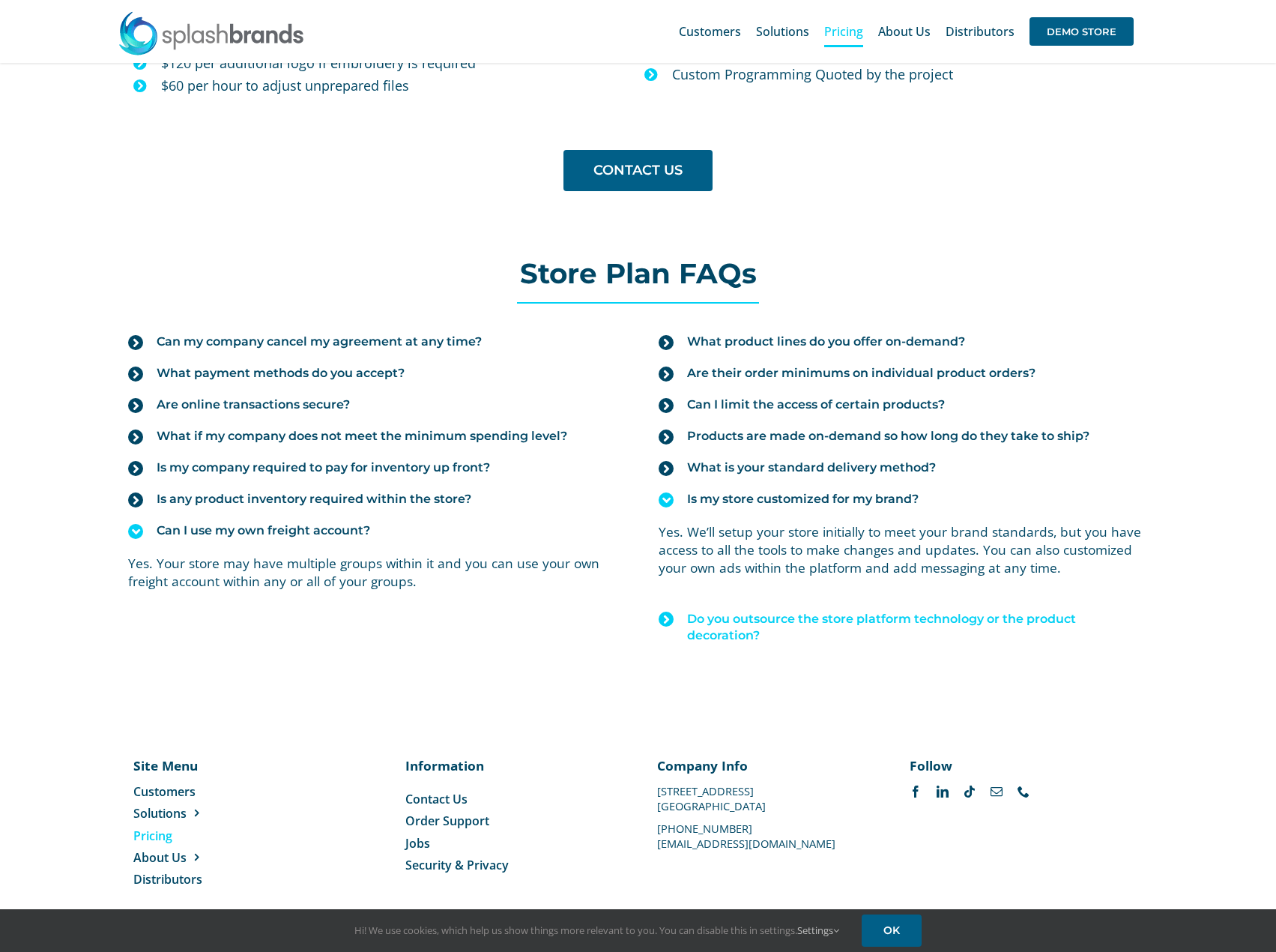
click at [917, 618] on span "Do you outsource the store platform technology or the product decoration?" at bounding box center [917, 626] width 460 height 33
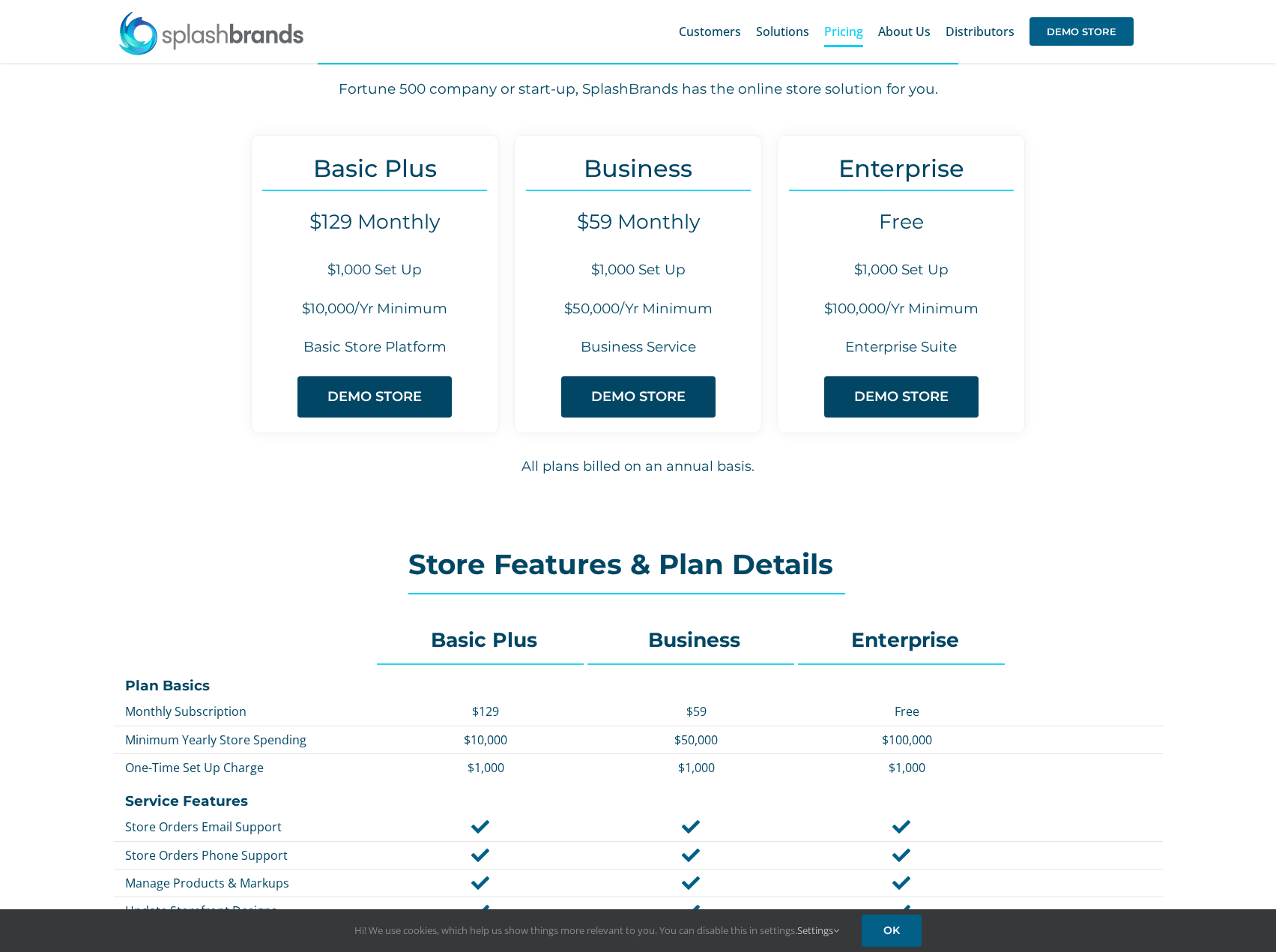
scroll to position [0, 0]
